Goal: Transaction & Acquisition: Purchase product/service

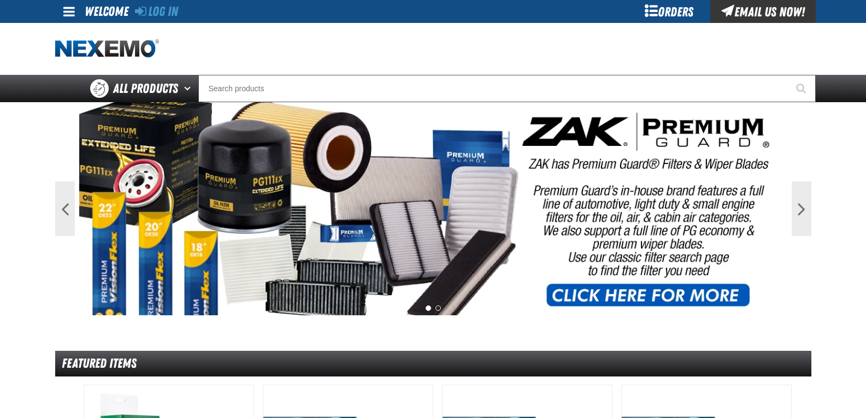
click at [659, 14] on div "Orders" at bounding box center [669, 11] width 82 height 23
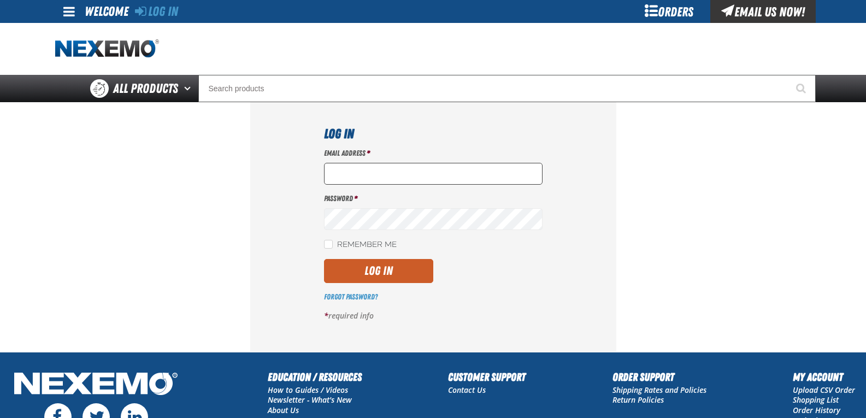
click at [371, 168] on input "Email Address *" at bounding box center [433, 174] width 218 height 22
type input "[EMAIL_ADDRESS][DOMAIN_NAME]"
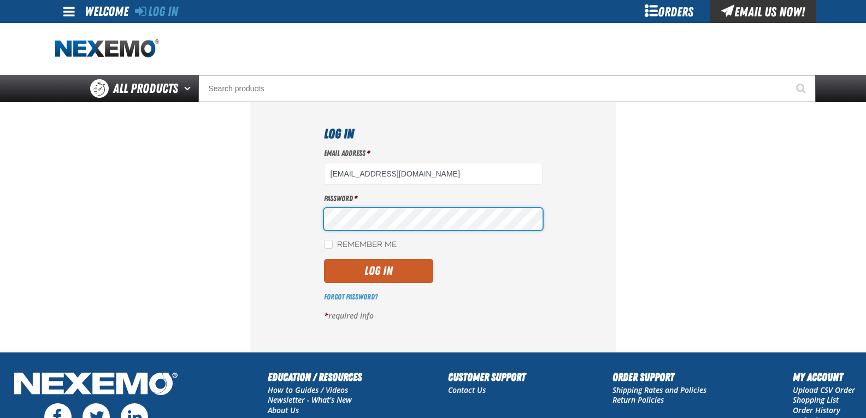
click at [324, 259] on button "Log In" at bounding box center [378, 271] width 109 height 24
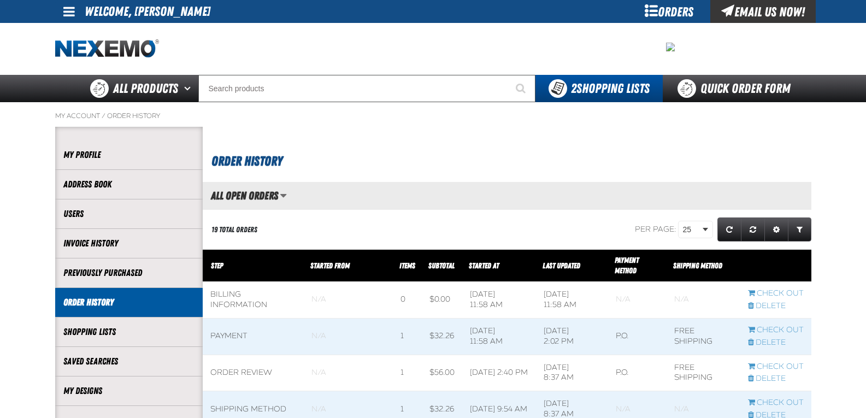
scroll to position [1, 1]
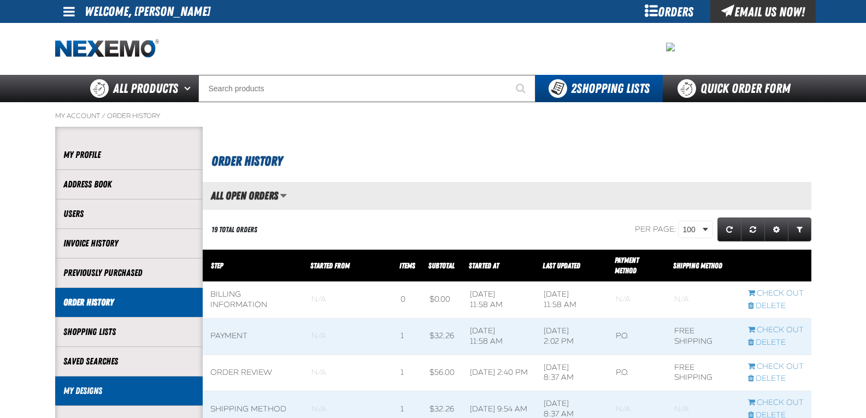
click at [108, 396] on link "My Designs" at bounding box center [128, 391] width 131 height 13
click at [94, 387] on link "My Designs" at bounding box center [128, 391] width 131 height 13
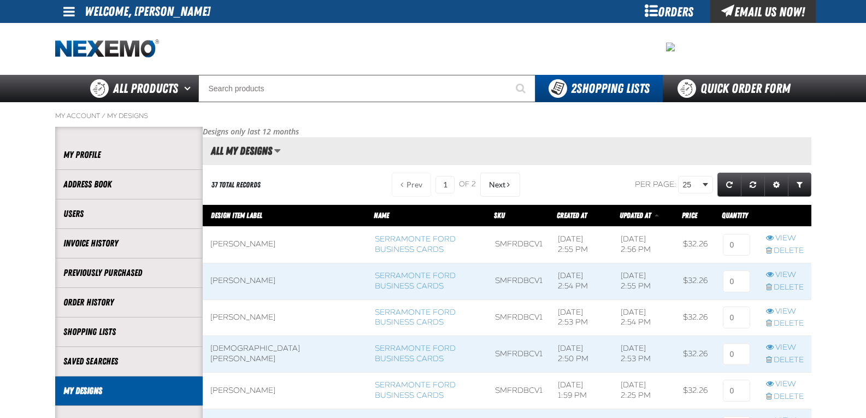
scroll to position [1, 1]
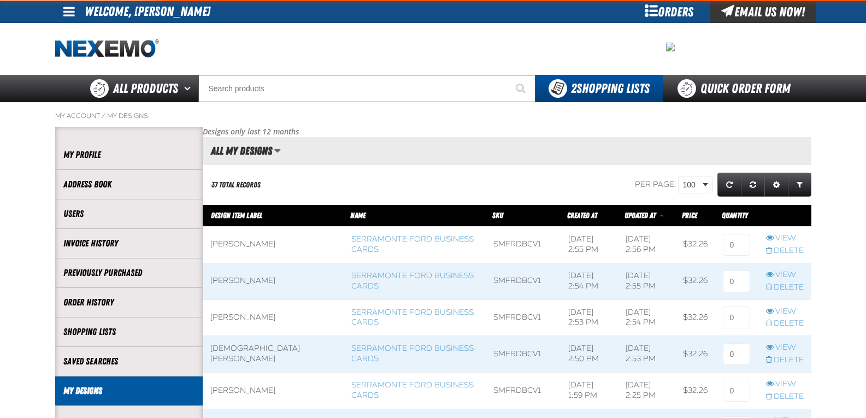
scroll to position [1387, 608]
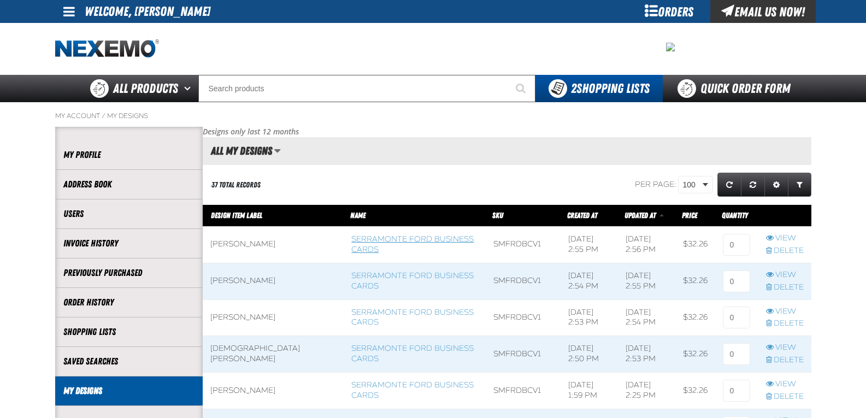
click at [351, 236] on link "Serramonte Ford Business Cards" at bounding box center [412, 244] width 122 height 20
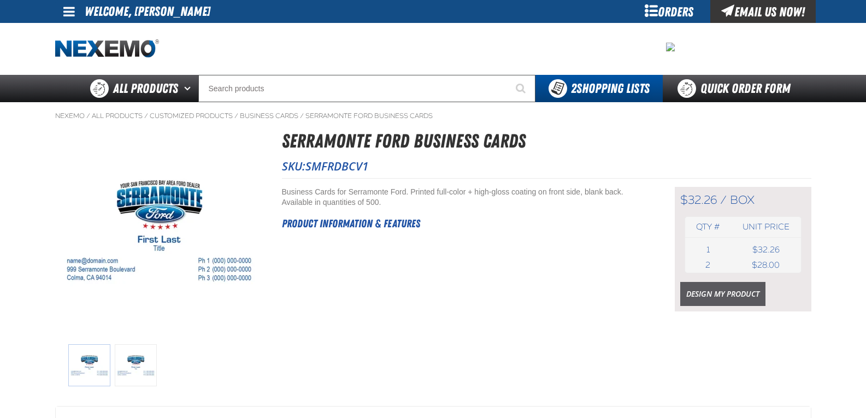
click at [748, 297] on link "Design My Product" at bounding box center [722, 294] width 85 height 24
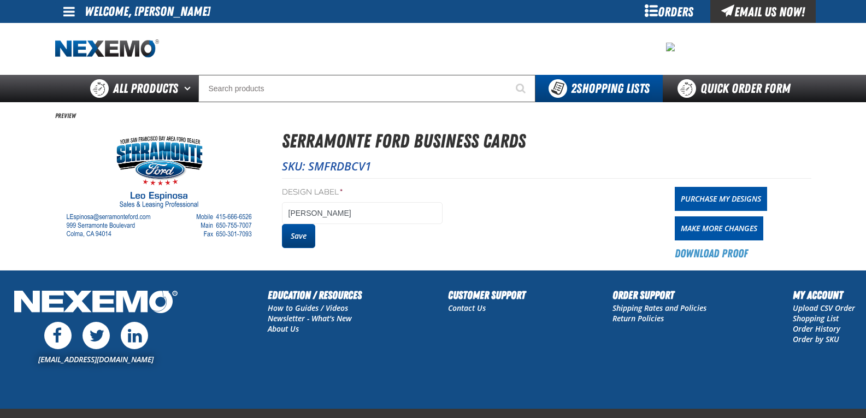
click at [300, 235] on button "Save" at bounding box center [298, 236] width 33 height 24
click at [705, 193] on link "Purchase My Designs" at bounding box center [721, 199] width 92 height 24
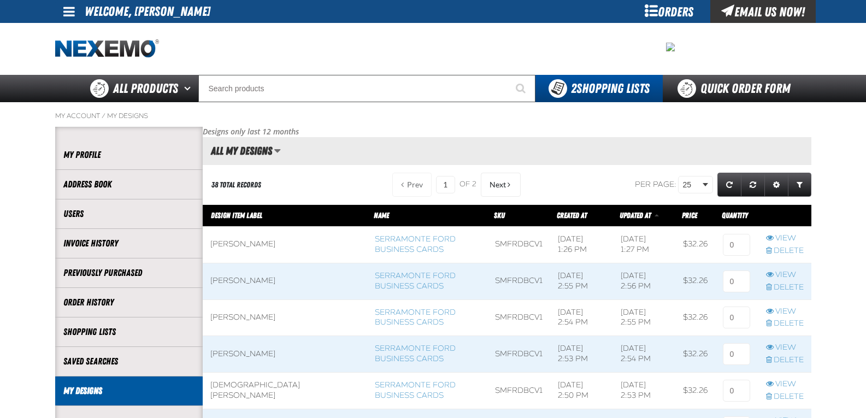
scroll to position [1, 1]
click at [732, 248] on input at bounding box center [736, 245] width 27 height 22
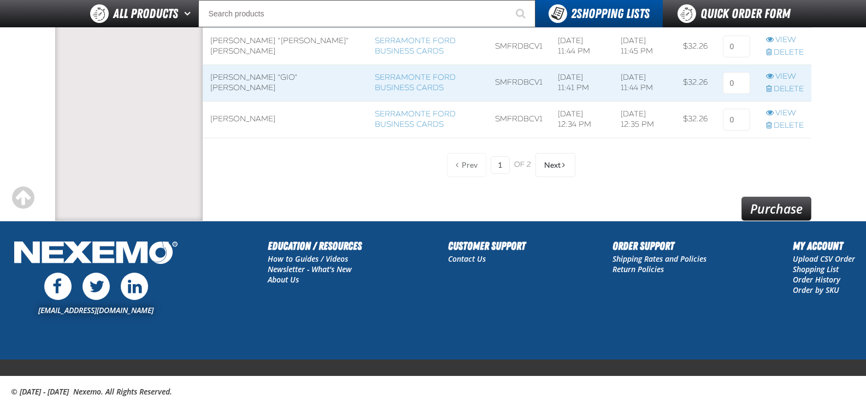
scroll to position [985, 0]
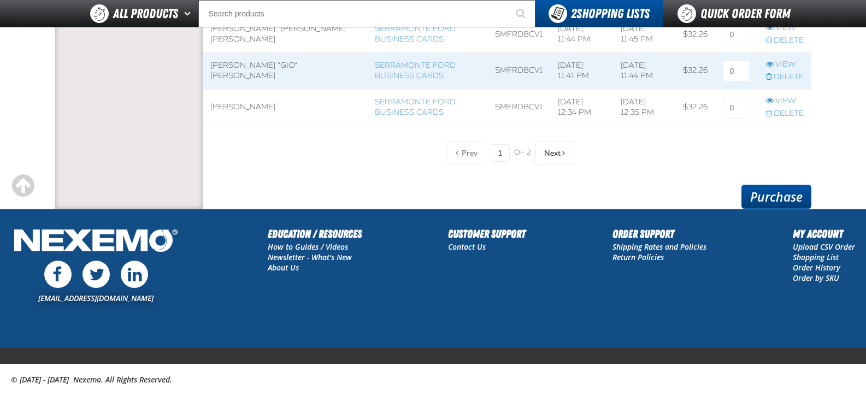
type input "1"
click at [776, 195] on link "Purchase" at bounding box center [776, 197] width 70 height 24
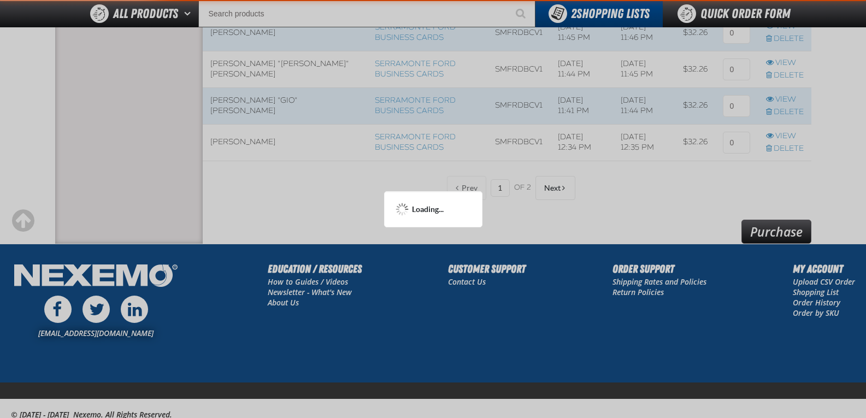
scroll to position [931, 0]
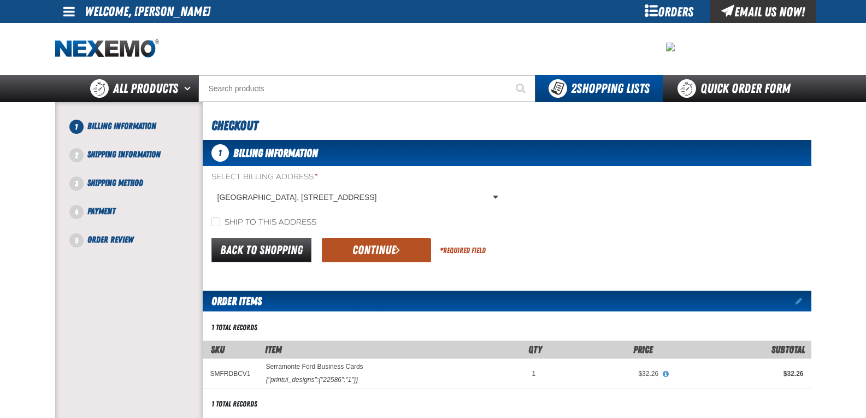
click at [388, 249] on button "Continue" at bounding box center [376, 250] width 109 height 24
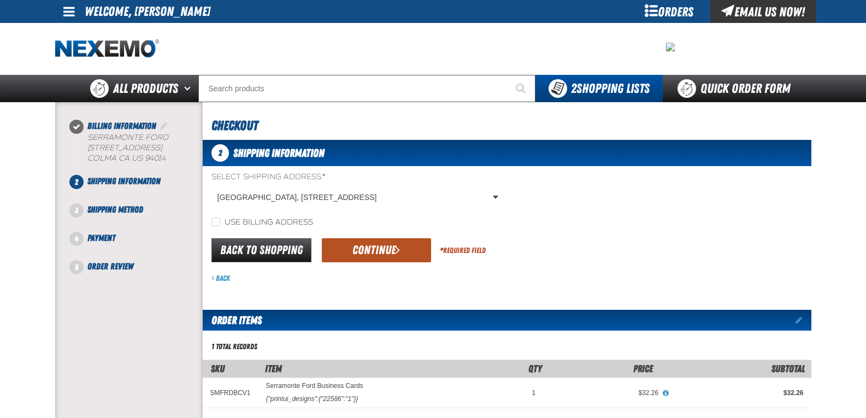
click at [387, 261] on button "Continue" at bounding box center [376, 250] width 109 height 24
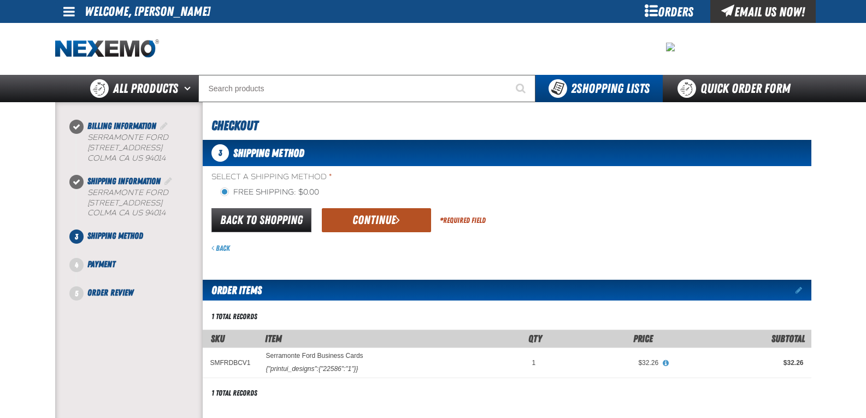
click at [366, 221] on button "Continue" at bounding box center [376, 220] width 109 height 24
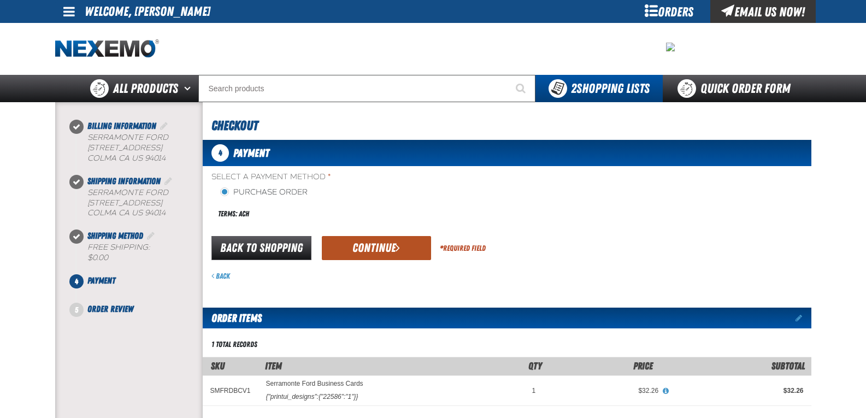
click at [358, 242] on button "Continue" at bounding box center [376, 248] width 109 height 24
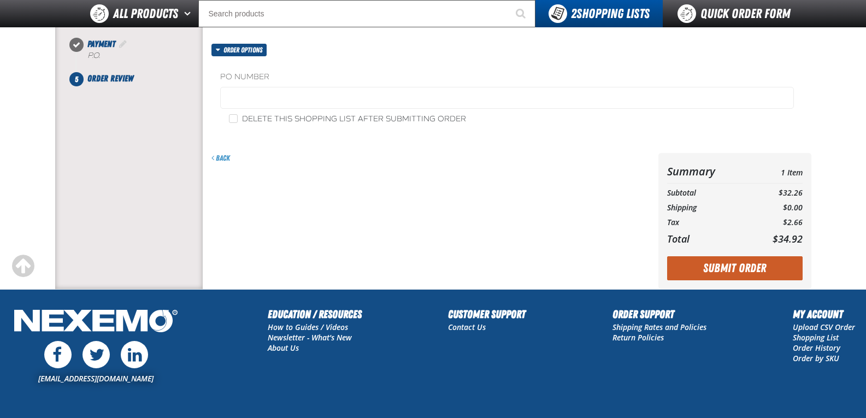
scroll to position [289, 0]
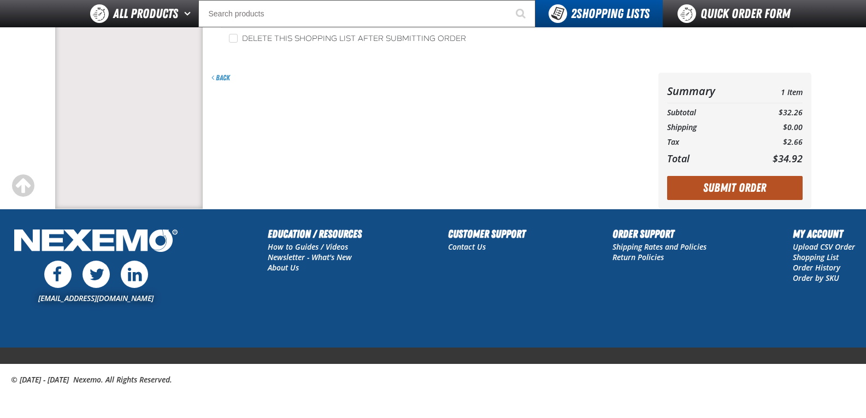
click at [725, 180] on button "Submit Order" at bounding box center [734, 188] width 135 height 24
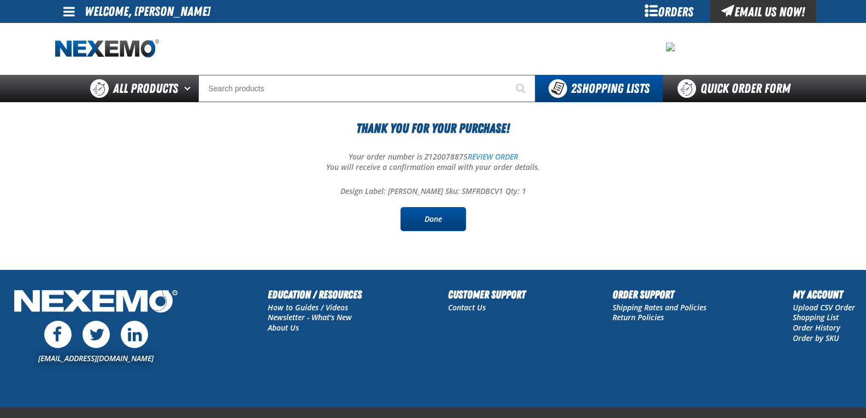
click at [447, 221] on link "Done" at bounding box center [433, 219] width 66 height 24
